Goal: Navigation & Orientation: Find specific page/section

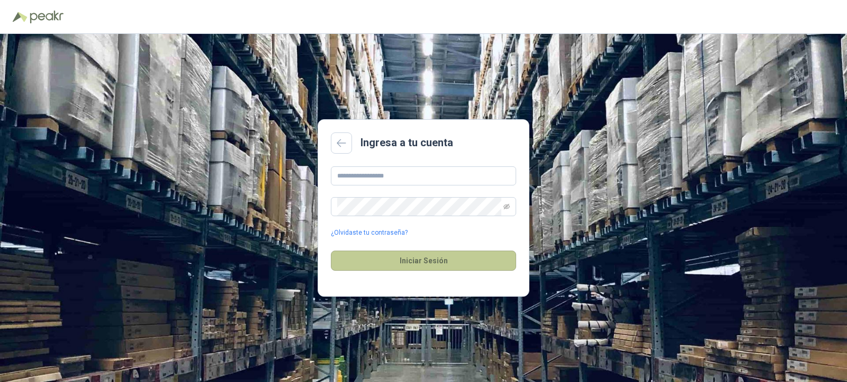
type input "**********"
click at [420, 259] on button "Iniciar Sesión" at bounding box center [423, 260] width 185 height 20
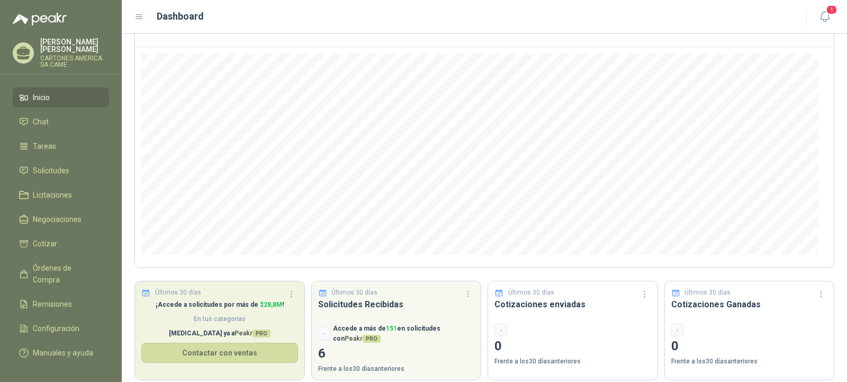
scroll to position [95, 0]
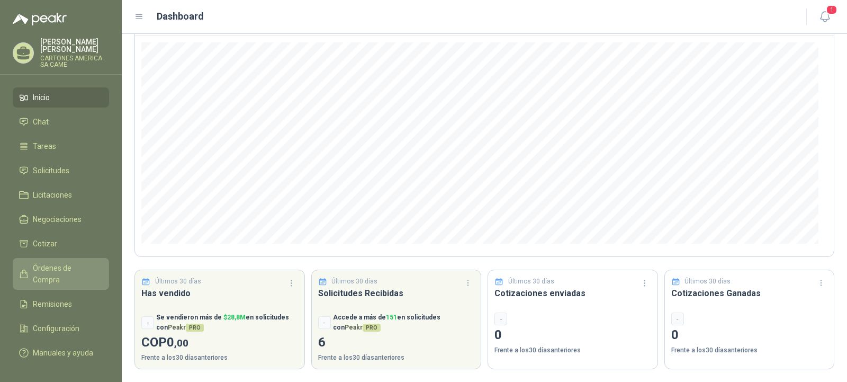
click at [56, 264] on span "Órdenes de Compra" at bounding box center [66, 273] width 66 height 23
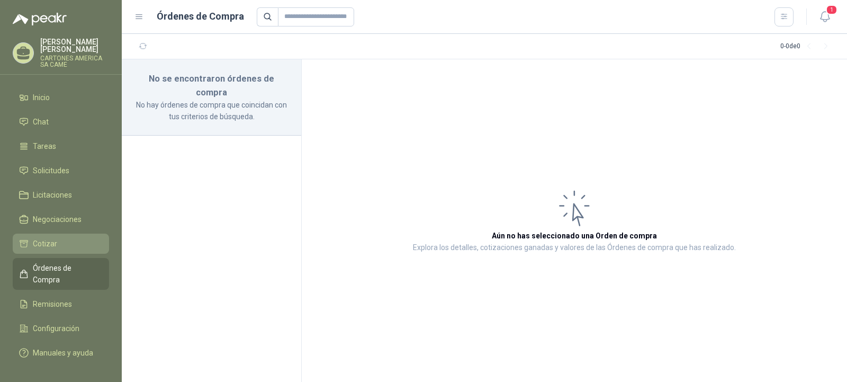
click at [46, 238] on link "Cotizar" at bounding box center [61, 243] width 96 height 20
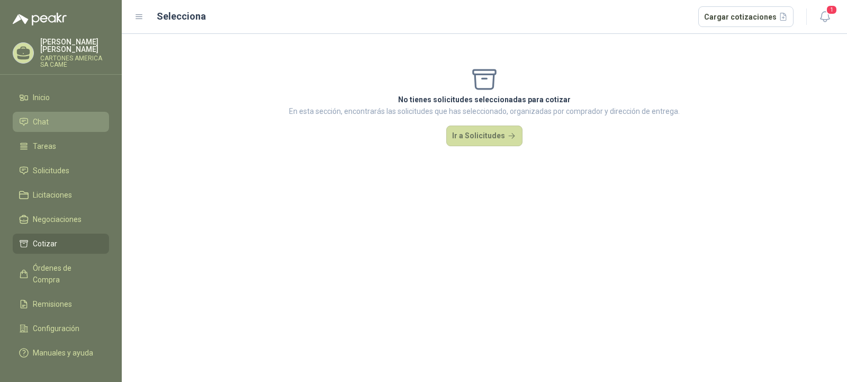
click at [39, 125] on span "Chat" at bounding box center [41, 122] width 16 height 12
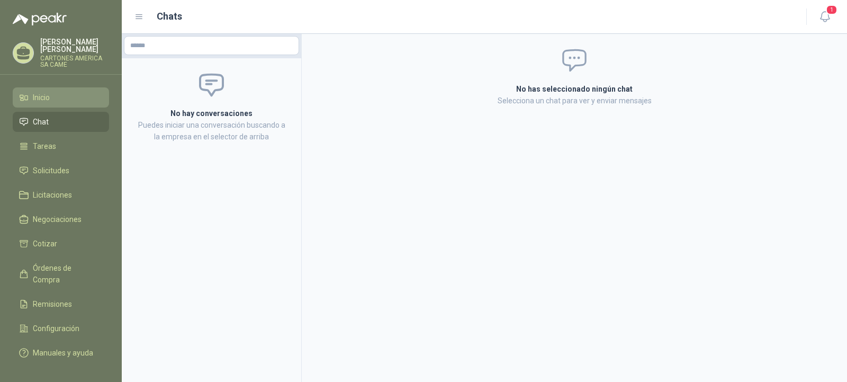
click at [42, 101] on span "Inicio" at bounding box center [41, 98] width 17 height 12
